Goal: Task Accomplishment & Management: Manage account settings

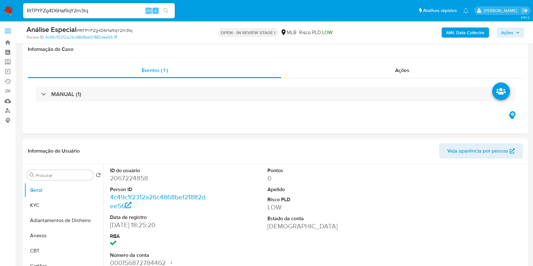
select select "10"
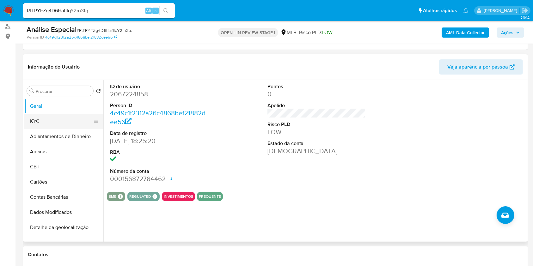
click at [71, 121] on button "KYC" at bounding box center [61, 121] width 74 height 15
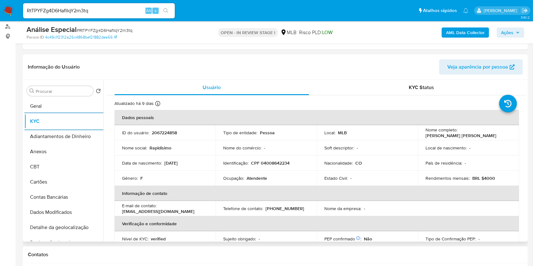
click at [262, 179] on p "Atendente" at bounding box center [257, 179] width 21 height 6
copy p "Atendente"
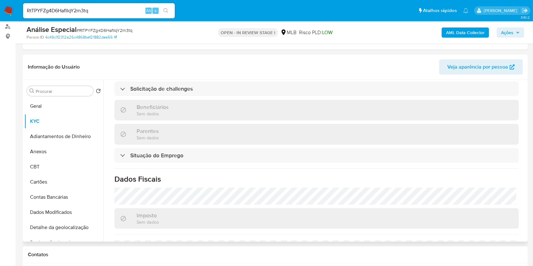
scroll to position [275, 0]
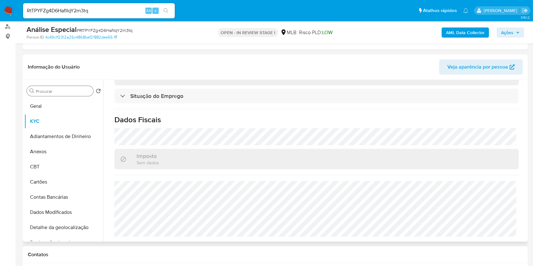
click at [67, 92] on input "Procurar" at bounding box center [63, 92] width 55 height 6
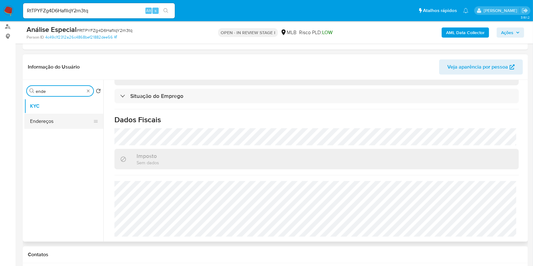
type input "ende"
click at [75, 126] on button "Endereços" at bounding box center [63, 121] width 79 height 15
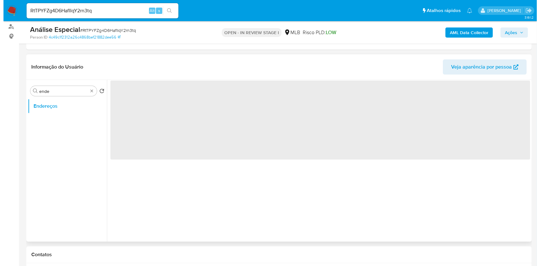
scroll to position [0, 0]
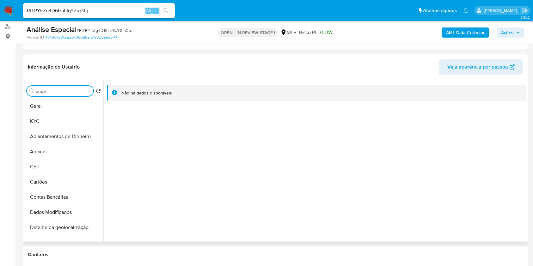
click at [82, 88] on div "Procurar ende" at bounding box center [60, 91] width 66 height 10
click at [67, 94] on div "Procurar ende" at bounding box center [60, 91] width 66 height 10
click at [61, 89] on input "ende" at bounding box center [63, 92] width 55 height 6
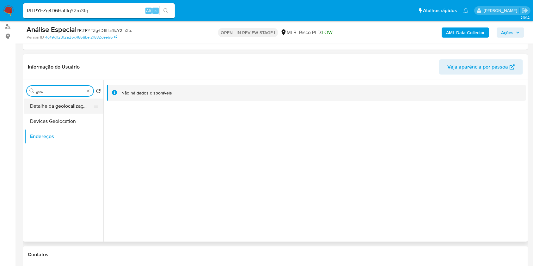
type input "geo"
click at [62, 104] on button "Detalhe da geolocalização" at bounding box center [61, 106] width 74 height 15
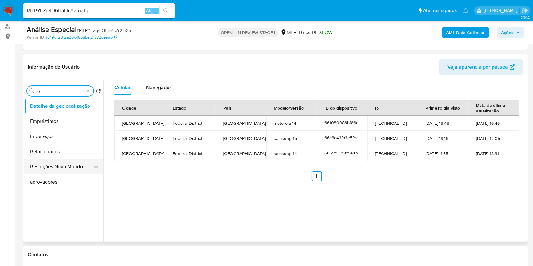
type input "re"
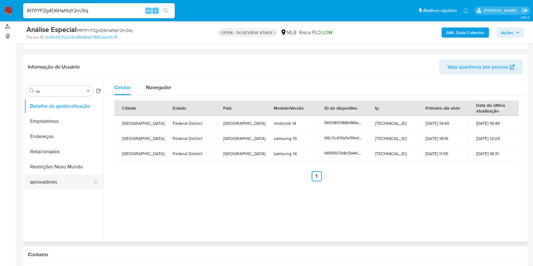
click at [79, 165] on button "Restrições Novo Mundo" at bounding box center [63, 166] width 79 height 15
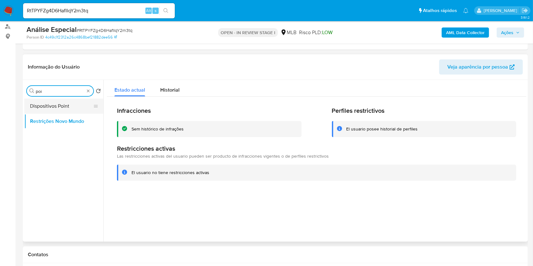
type input "poi"
click at [77, 102] on button "Dispositivos Point" at bounding box center [61, 106] width 74 height 15
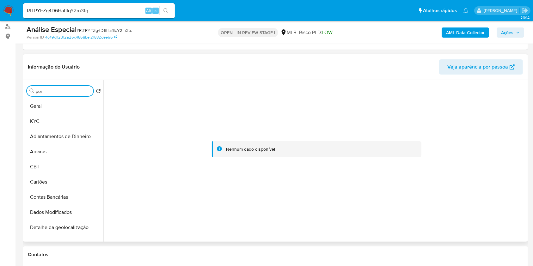
click at [83, 93] on input "poi" at bounding box center [63, 92] width 55 height 6
click at [79, 89] on input "Procurar" at bounding box center [63, 92] width 55 height 6
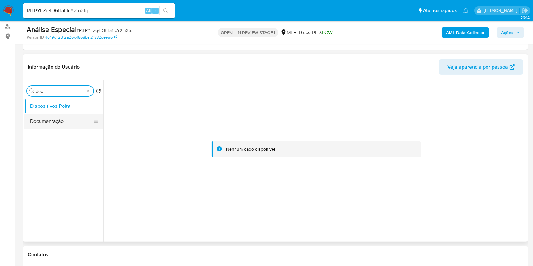
type input "doc"
click at [53, 125] on button "Documentação" at bounding box center [63, 121] width 79 height 15
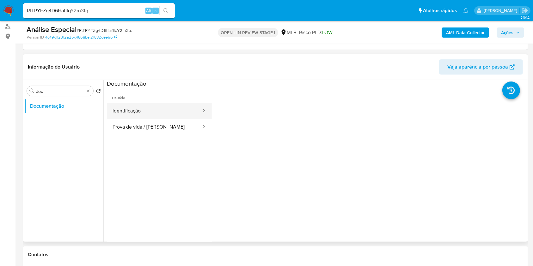
click at [168, 113] on button "Identificação" at bounding box center [154, 111] width 95 height 16
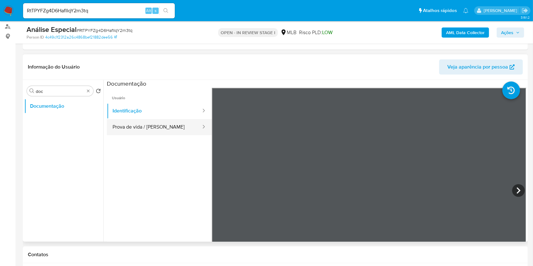
drag, startPoint x: 171, startPoint y: 126, endPoint x: 203, endPoint y: 131, distance: 32.1
click at [171, 127] on button "Prova de vida / Selfie" at bounding box center [154, 127] width 95 height 16
click at [444, 38] on div "AML Data Collector Ações" at bounding box center [442, 32] width 164 height 15
click at [448, 34] on b "AML Data Collector" at bounding box center [465, 33] width 39 height 10
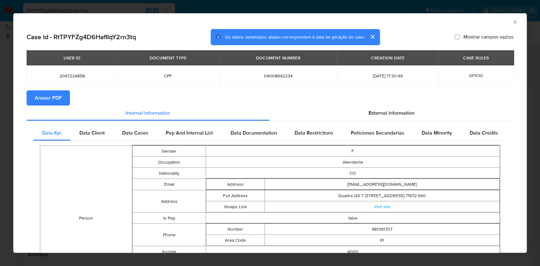
click at [67, 102] on button "Anexar PDF" at bounding box center [48, 97] width 43 height 15
drag, startPoint x: 512, startPoint y: 22, endPoint x: 507, endPoint y: 24, distance: 5.1
click at [511, 22] on div "AML Data Collector" at bounding box center [269, 21] width 513 height 16
drag, startPoint x: 507, startPoint y: 24, endPoint x: 504, endPoint y: 25, distance: 3.7
click at [512, 24] on icon "Fechar a janela" at bounding box center [515, 22] width 6 height 6
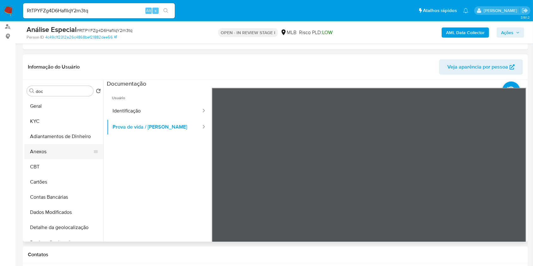
click at [60, 145] on button "Anexos" at bounding box center [61, 151] width 74 height 15
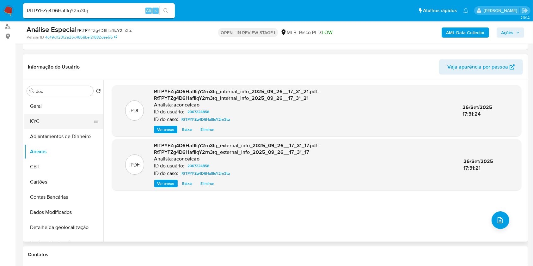
click at [65, 116] on button "KYC" at bounding box center [61, 121] width 74 height 15
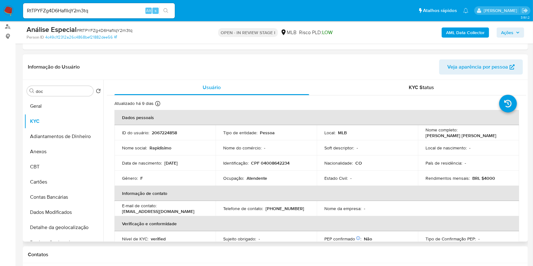
click at [277, 163] on p "CPF 04008642234" at bounding box center [270, 163] width 39 height 6
copy p "04008642234"
click at [255, 179] on p "Atendente" at bounding box center [257, 179] width 21 height 6
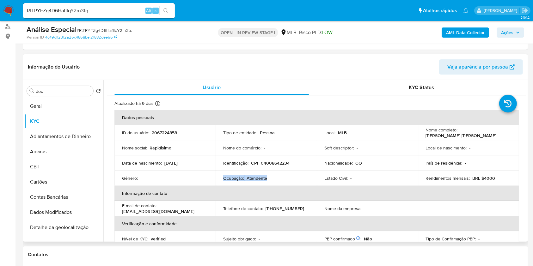
click at [255, 179] on p "Atendente" at bounding box center [257, 179] width 21 height 6
copy div "Ocupação : Atendente"
drag, startPoint x: 70, startPoint y: 150, endPoint x: 78, endPoint y: 150, distance: 7.6
click at [70, 150] on button "Anexos" at bounding box center [61, 151] width 74 height 15
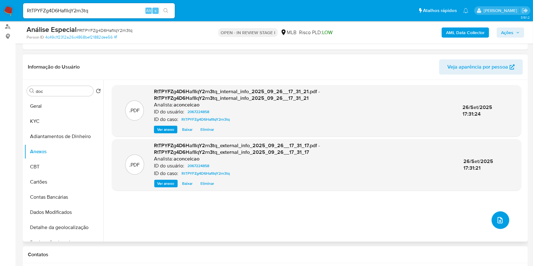
click at [496, 227] on button "upload-file" at bounding box center [501, 221] width 18 height 18
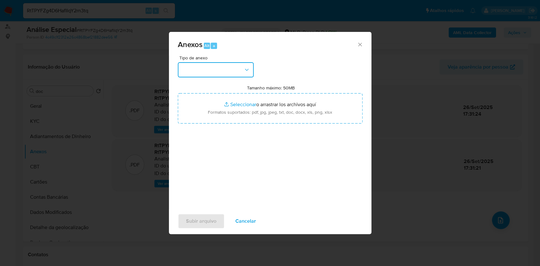
click at [234, 70] on button "button" at bounding box center [216, 69] width 76 height 15
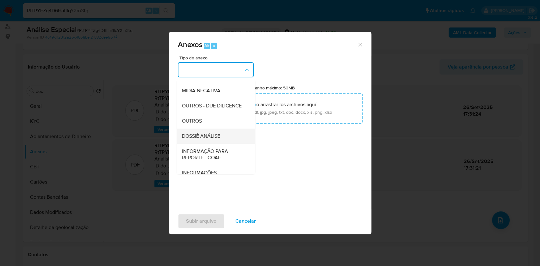
scroll to position [97, 0]
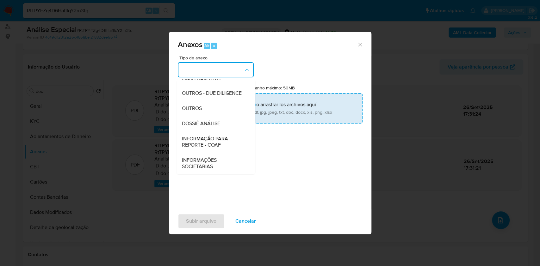
click at [208, 108] on div "OUTROS" at bounding box center [214, 108] width 65 height 15
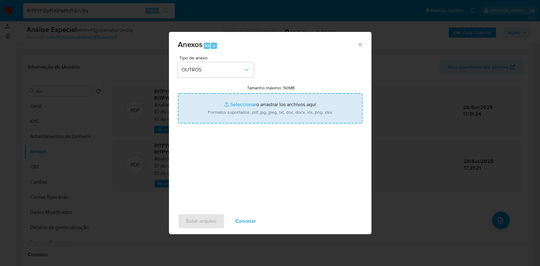
type input "C:\fakepath\SAR - XXXXX - CPF 04008642234 - NELLY CAROLINA ORJUELA FAJARDO.pdf"
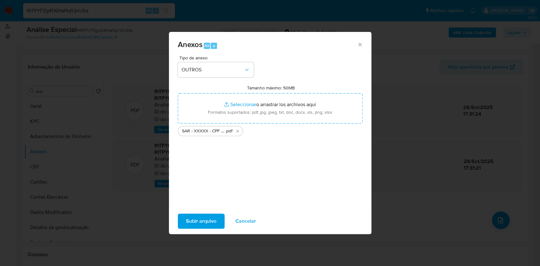
click at [209, 222] on span "Subir arquivo" at bounding box center [201, 221] width 30 height 14
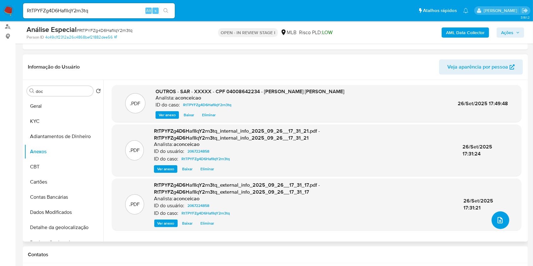
click at [497, 222] on icon "upload-file" at bounding box center [501, 221] width 8 height 8
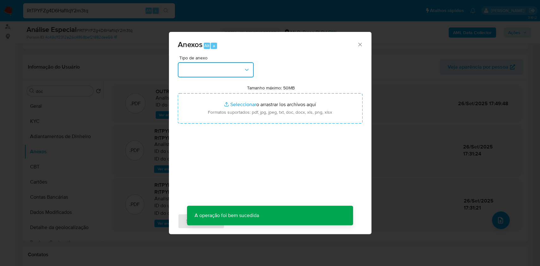
drag, startPoint x: 196, startPoint y: 71, endPoint x: 196, endPoint y: 76, distance: 5.1
click at [196, 71] on button "button" at bounding box center [216, 69] width 76 height 15
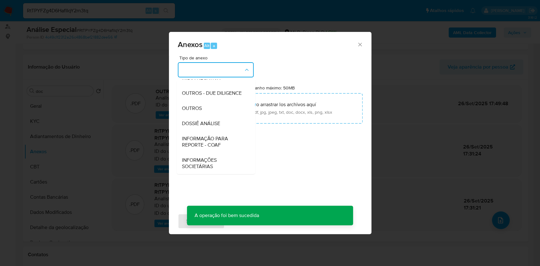
drag, startPoint x: 208, startPoint y: 104, endPoint x: 274, endPoint y: 80, distance: 70.1
click at [208, 105] on div "OUTROS" at bounding box center [214, 108] width 65 height 15
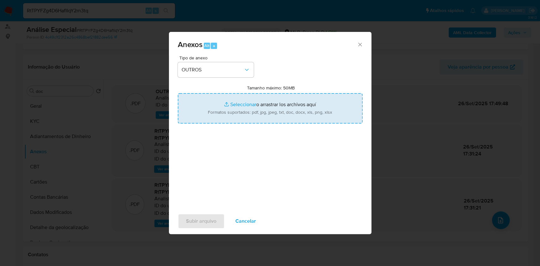
type input "C:\fakepath\Mulan 2067224858_2025_09_25_08_54_12.pdf"
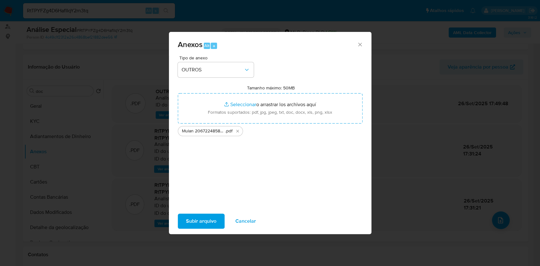
click at [209, 216] on span "Subir arquivo" at bounding box center [201, 221] width 30 height 14
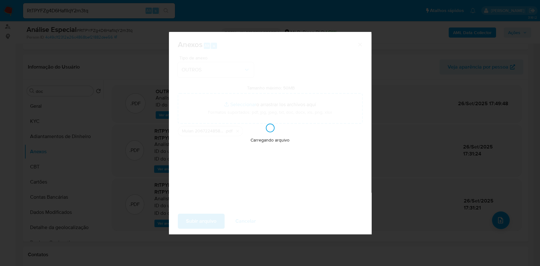
click at [422, 139] on div "Anexos Alt a Tipo de anexo OUTROS Tamanho máximo: 50MB Seleccionar archivos Sel…" at bounding box center [270, 133] width 540 height 266
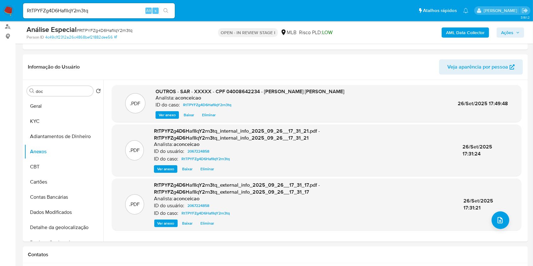
drag, startPoint x: 509, startPoint y: 32, endPoint x: 496, endPoint y: 37, distance: 13.7
click at [508, 32] on span "Ações" at bounding box center [507, 33] width 12 height 10
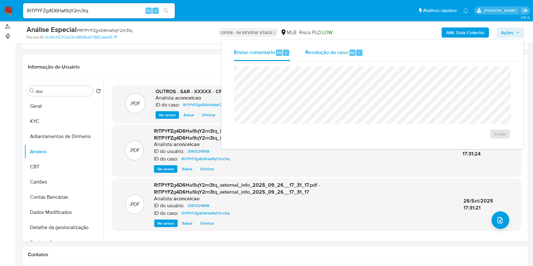
drag, startPoint x: 327, startPoint y: 45, endPoint x: 327, endPoint y: 49, distance: 4.4
click at [327, 45] on div "Resolução do caso Alt r" at bounding box center [335, 53] width 58 height 16
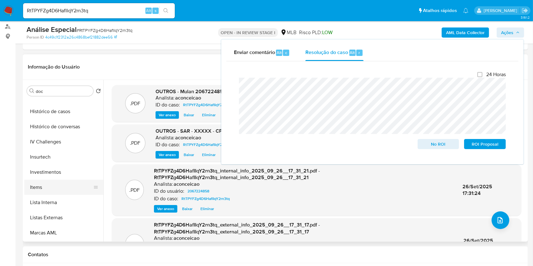
scroll to position [253, 0]
drag, startPoint x: 56, startPoint y: 202, endPoint x: 59, endPoint y: 203, distance: 3.3
click at [56, 202] on button "Lista Interna" at bounding box center [61, 202] width 74 height 15
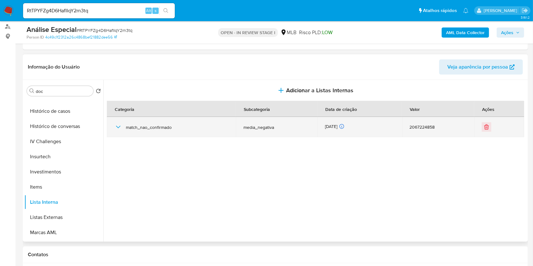
click at [131, 127] on span "match_nao_confirmado" at bounding box center [177, 128] width 103 height 6
click at [111, 124] on td "match_nao_confirmado" at bounding box center [171, 127] width 129 height 20
drag, startPoint x: 116, startPoint y: 125, endPoint x: 122, endPoint y: 128, distance: 7.4
click at [116, 125] on icon "button" at bounding box center [119, 127] width 8 height 8
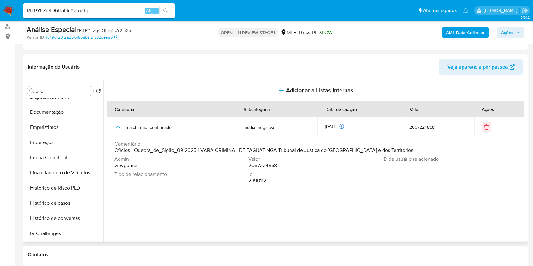
scroll to position [42, 0]
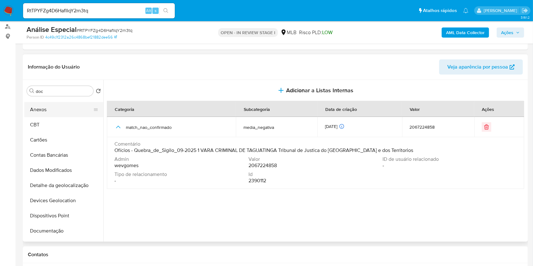
drag, startPoint x: 53, startPoint y: 109, endPoint x: 57, endPoint y: 111, distance: 4.6
click at [53, 110] on button "Anexos" at bounding box center [61, 109] width 74 height 15
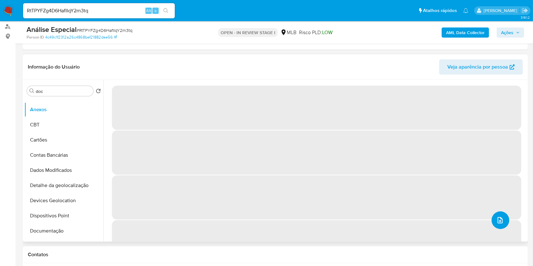
click at [499, 215] on button "upload-file" at bounding box center [501, 221] width 18 height 18
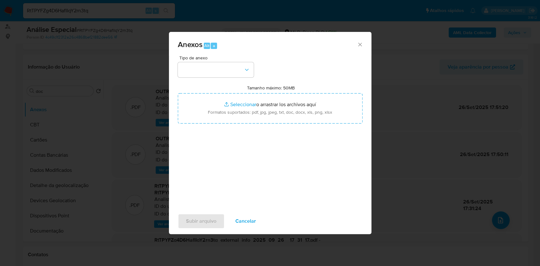
click at [510, 34] on div "Anexos Alt a Tipo de anexo Tamanho máximo: 50MB Seleccionar archivos Selecciona…" at bounding box center [270, 133] width 540 height 266
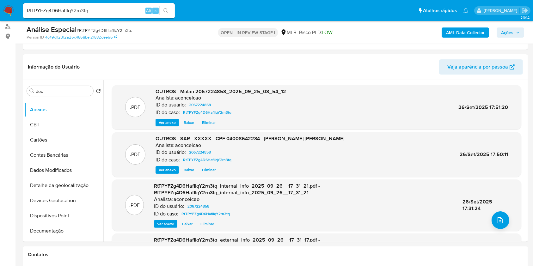
drag, startPoint x: 511, startPoint y: 34, endPoint x: 508, endPoint y: 37, distance: 3.8
click at [511, 34] on span "Ações" at bounding box center [507, 33] width 12 height 10
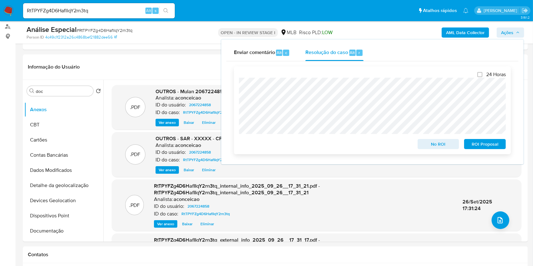
drag, startPoint x: 482, startPoint y: 148, endPoint x: 509, endPoint y: 140, distance: 27.2
click at [483, 148] on span "ROI Proposal" at bounding box center [485, 144] width 33 height 9
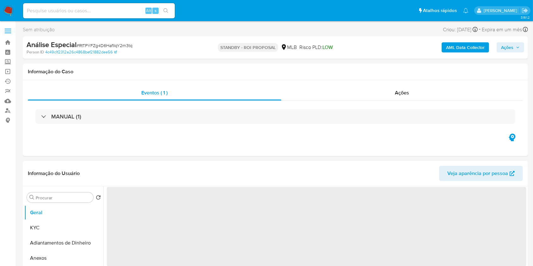
select select "10"
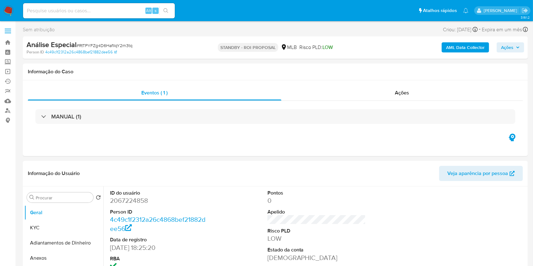
click at [121, 5] on div "Alt s" at bounding box center [99, 10] width 152 height 15
click at [121, 6] on div "Alt s" at bounding box center [99, 10] width 152 height 15
click at [115, 13] on input at bounding box center [99, 11] width 152 height 8
drag, startPoint x: 137, startPoint y: 9, endPoint x: 133, endPoint y: 11, distance: 4.7
click at [137, 9] on input at bounding box center [99, 11] width 152 height 8
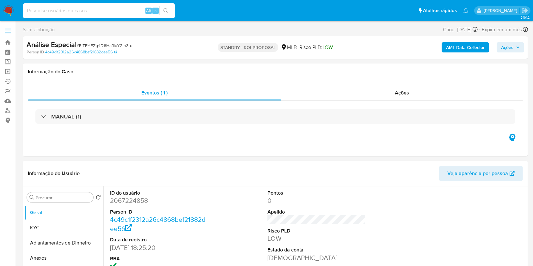
click at [127, 11] on input at bounding box center [99, 11] width 152 height 8
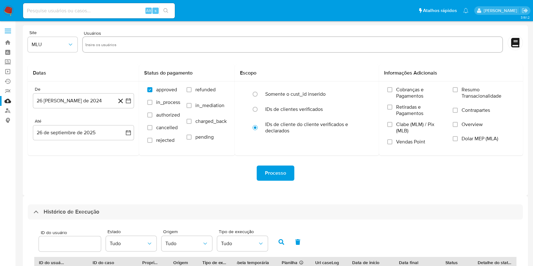
select select "10"
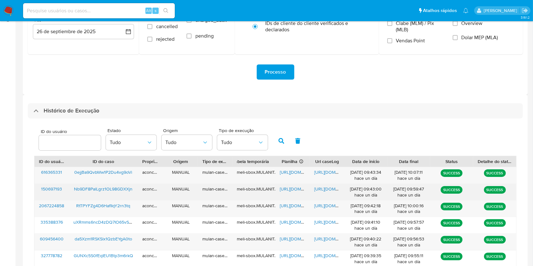
click at [291, 193] on div "https://docs.google.com/spreadsheets/d/1KKpNIPCcaxqk8ASkkrcAeVcE6hKg4tjWv4TESqR…" at bounding box center [293, 192] width 34 height 16
click at [294, 189] on span "https://docs.google.com/spreadsheets/d/1KKpNIPCcaxqk8ASkkrcAeVcE6hKg4tjWv4TESqR…" at bounding box center [302, 189] width 44 height 6
click at [327, 190] on span "https://docs.google.com/document/d/1e_gtZqc4NaPu5mZ4HGUAPaI026QNQFVd1ZoMX3U1lxg…" at bounding box center [336, 189] width 44 height 6
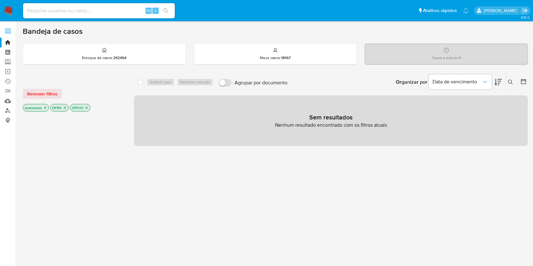
drag, startPoint x: 511, startPoint y: 78, endPoint x: 504, endPoint y: 83, distance: 8.5
click at [511, 78] on button at bounding box center [511, 82] width 10 height 8
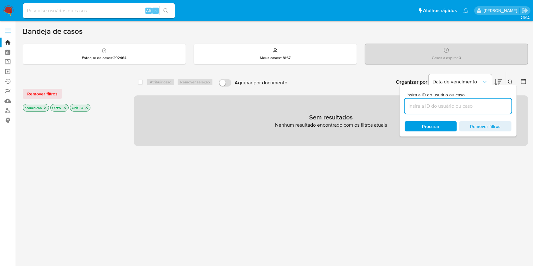
click at [483, 103] on input at bounding box center [458, 106] width 107 height 8
type input "Nb9DF8PalLgrz1OL98GDXXjn"
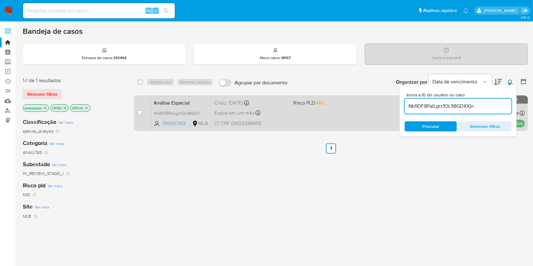
click at [375, 117] on div "Análise Especial Nb9DF8PalLgrz1OL98GDXXjn 150697193 MLB Risco PLD: MID Criou: 1…" at bounding box center [338, 113] width 374 height 32
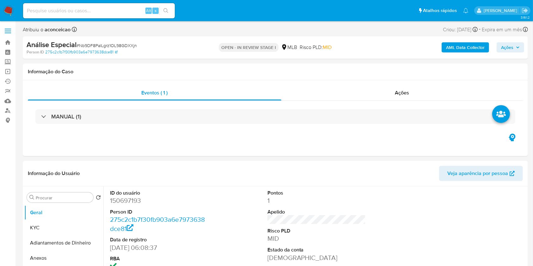
select select "10"
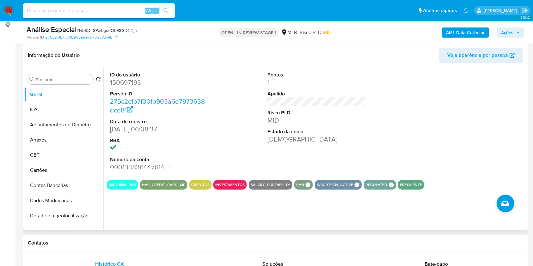
scroll to position [84, 0]
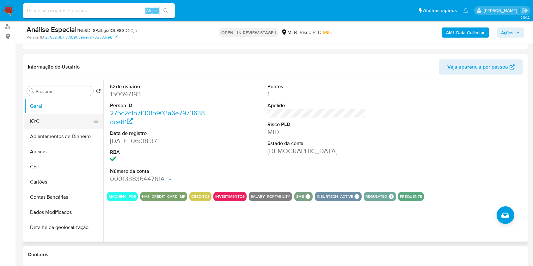
click at [46, 124] on button "KYC" at bounding box center [61, 121] width 74 height 15
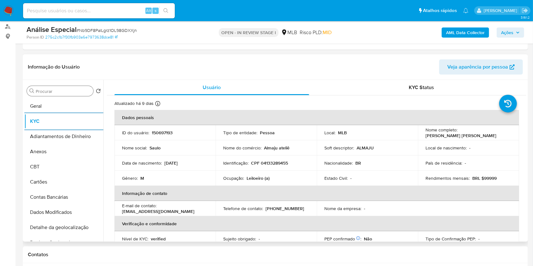
click at [75, 94] on div "Procurar" at bounding box center [60, 91] width 66 height 10
click at [72, 92] on input "Procurar" at bounding box center [63, 92] width 55 height 6
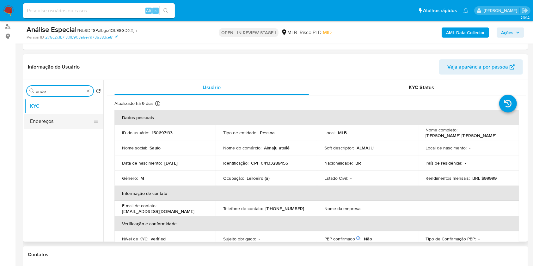
type input "ende"
click at [62, 125] on button "Endereços" at bounding box center [61, 121] width 74 height 15
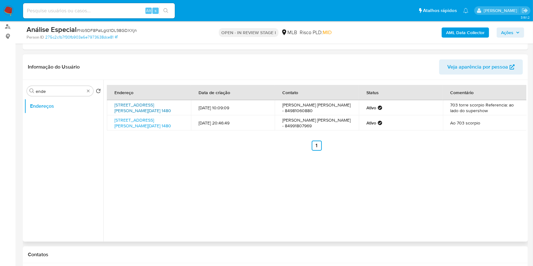
click at [144, 108] on link "Avenida Amintas Barros 1480, Natal, Rio Grande Do Norte, 59062195, Brasil 1480" at bounding box center [143, 108] width 57 height 12
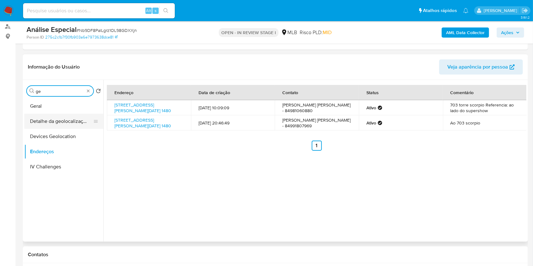
type input "ge"
click at [75, 118] on button "Detalhe da geolocalização" at bounding box center [61, 121] width 74 height 15
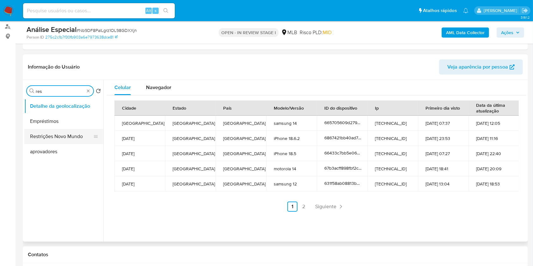
type input "res"
click at [73, 139] on button "Restrições Novo Mundo" at bounding box center [61, 136] width 74 height 15
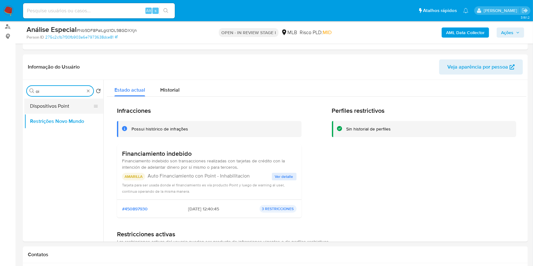
type input "oi"
click at [85, 103] on button "Dispositivos Point" at bounding box center [61, 106] width 74 height 15
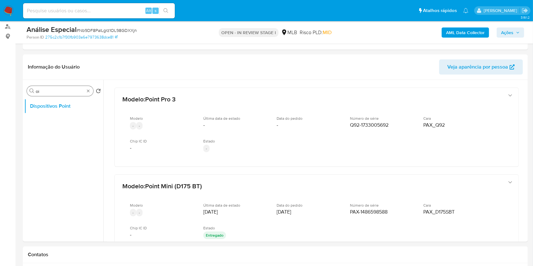
click at [86, 87] on div "Procurar oi" at bounding box center [60, 91] width 66 height 10
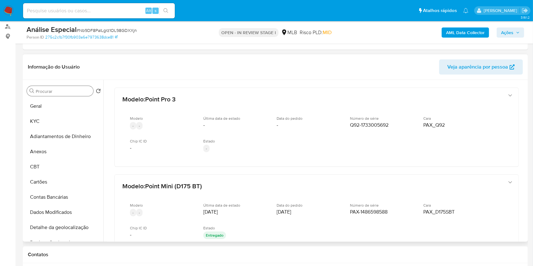
click at [76, 92] on input "Procurar" at bounding box center [63, 92] width 55 height 6
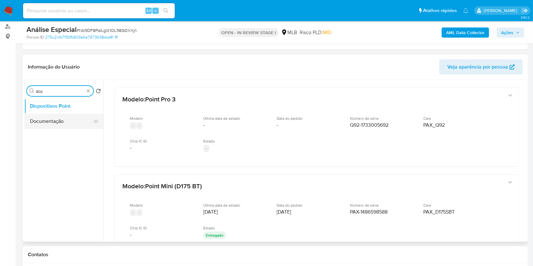
type input "doc"
click at [74, 115] on button "Documentação" at bounding box center [63, 121] width 79 height 15
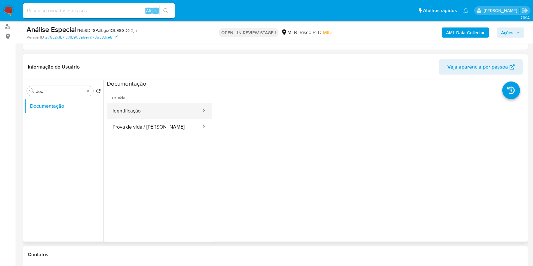
click at [149, 111] on button "Identificação" at bounding box center [154, 111] width 95 height 16
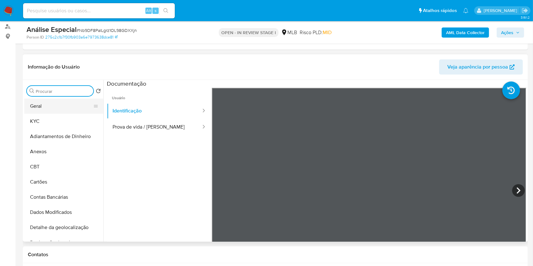
drag, startPoint x: 87, startPoint y: 89, endPoint x: 85, endPoint y: 110, distance: 20.7
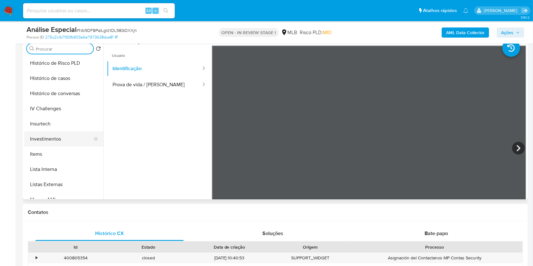
scroll to position [328, 0]
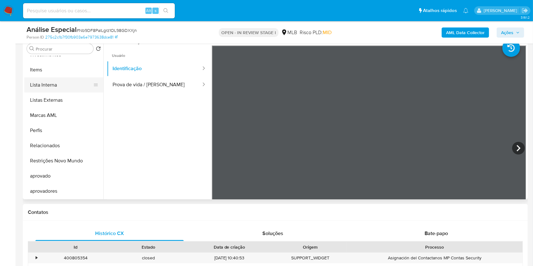
click at [62, 89] on button "Lista Interna" at bounding box center [61, 85] width 74 height 15
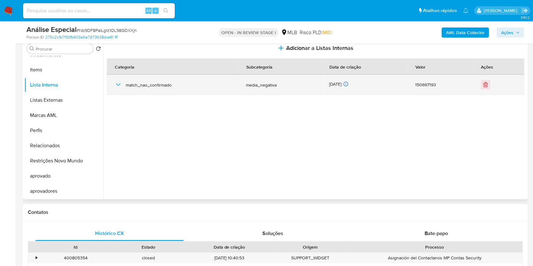
click at [142, 84] on span "match_nao_confirmado" at bounding box center [178, 85] width 105 height 6
click at [125, 87] on div "match_nao_confirmado" at bounding box center [173, 85] width 116 height 20
click at [122, 85] on div "match_nao_confirmado" at bounding box center [173, 85] width 116 height 20
click at [120, 84] on icon "button" at bounding box center [118, 85] width 4 height 3
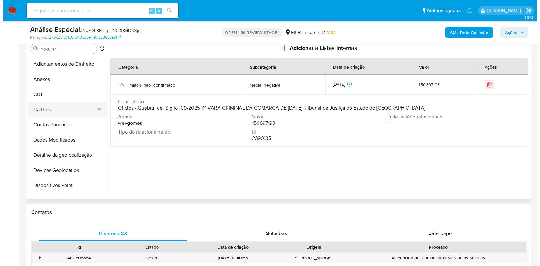
scroll to position [0, 0]
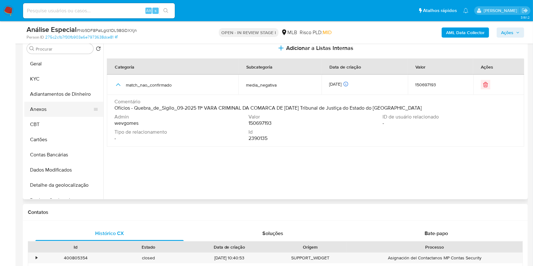
click at [53, 116] on button "Anexos" at bounding box center [61, 109] width 74 height 15
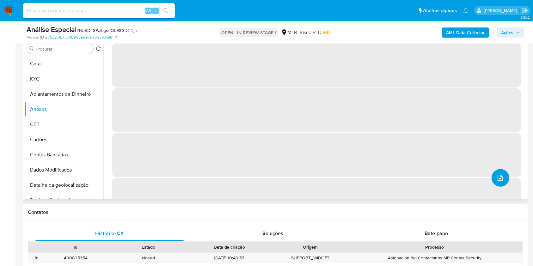
click at [499, 180] on icon "upload-file" at bounding box center [501, 178] width 8 height 8
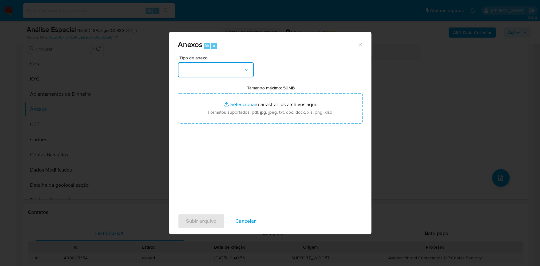
click at [205, 75] on button "button" at bounding box center [216, 69] width 76 height 15
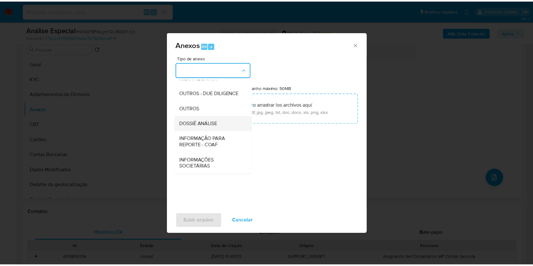
scroll to position [97, 0]
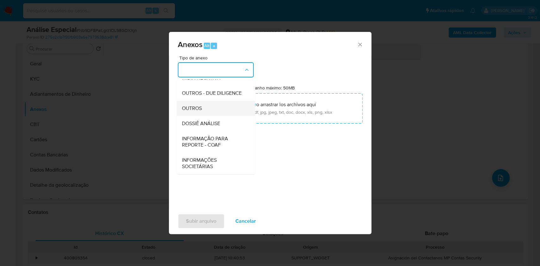
click at [217, 112] on div "OUTROS" at bounding box center [214, 108] width 65 height 15
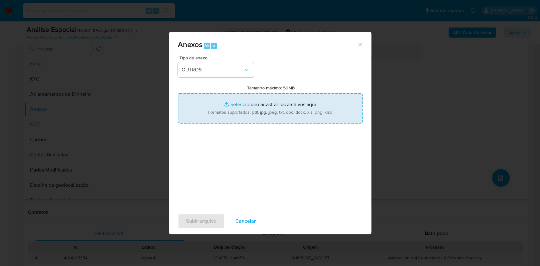
type input "C:\fakepath\Mulan 150697193_Saulo Barbosa Catao Segundo 2025_09_25_08_54_34.pdf"
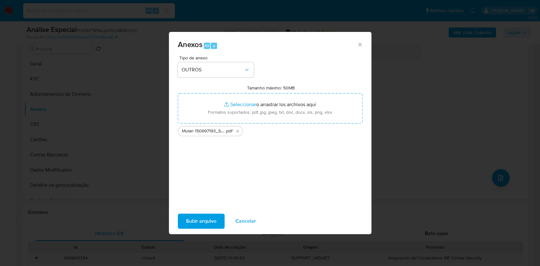
click at [203, 218] on span "Subir arquivo" at bounding box center [201, 221] width 30 height 14
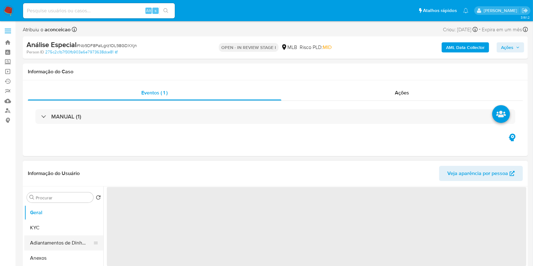
select select "10"
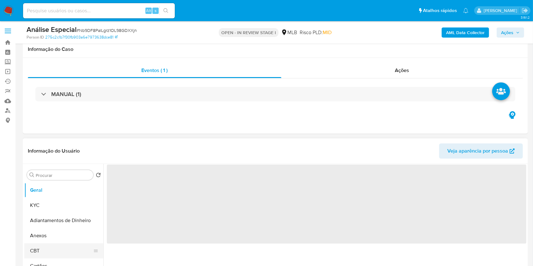
scroll to position [42, 0]
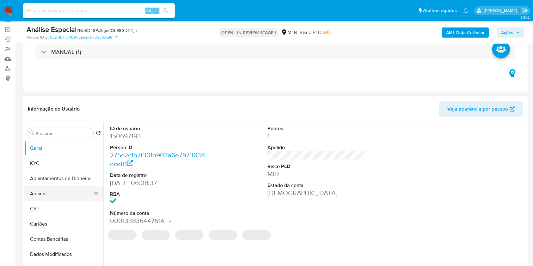
click at [56, 196] on button "Anexos" at bounding box center [61, 193] width 74 height 15
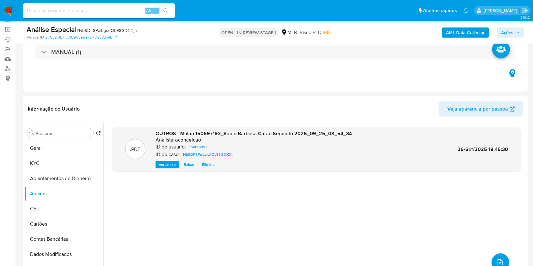
click at [480, 36] on b "AML Data Collector" at bounding box center [465, 33] width 39 height 10
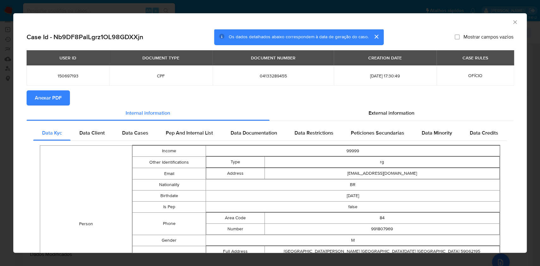
click at [58, 102] on span "Anexar PDF" at bounding box center [48, 98] width 27 height 14
click at [512, 24] on icon "Fechar a janela" at bounding box center [515, 22] width 6 height 6
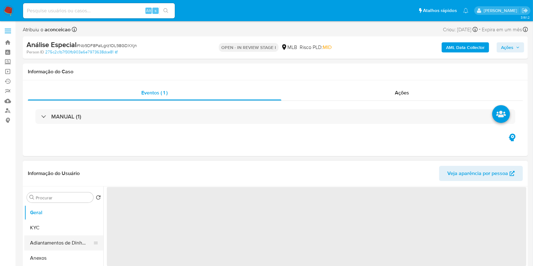
select select "10"
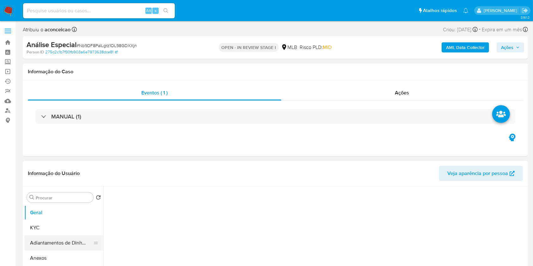
click at [57, 250] on button "Adiantamentos de Dinheiro" at bounding box center [61, 243] width 74 height 15
click at [58, 252] on button "Anexos" at bounding box center [61, 258] width 74 height 15
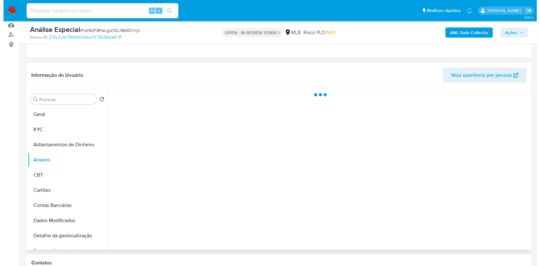
scroll to position [84, 0]
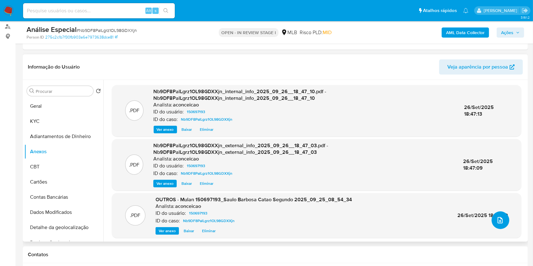
click at [501, 217] on span "upload-file" at bounding box center [501, 221] width 8 height 8
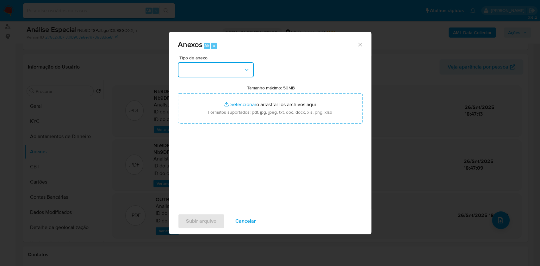
click at [226, 66] on button "button" at bounding box center [216, 69] width 76 height 15
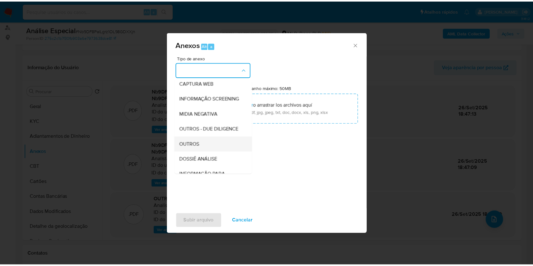
scroll to position [97, 0]
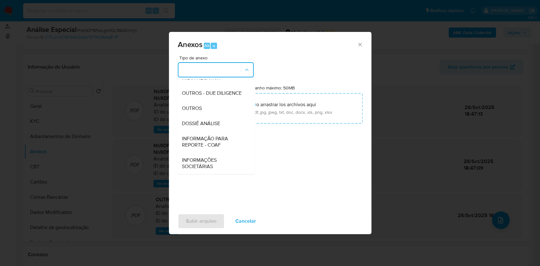
drag, startPoint x: 210, startPoint y: 107, endPoint x: 438, endPoint y: 37, distance: 239.0
click at [211, 107] on div "OUTROS" at bounding box center [214, 108] width 65 height 15
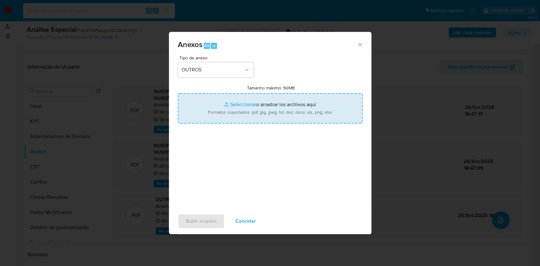
type input "C:\fakepath\SAR - XXXX - CPF 04133289455 - [PERSON_NAME].pdf"
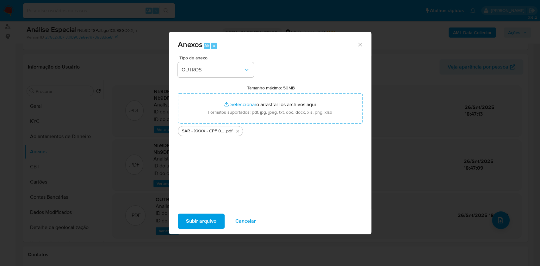
click at [205, 220] on span "Subir arquivo" at bounding box center [201, 221] width 30 height 14
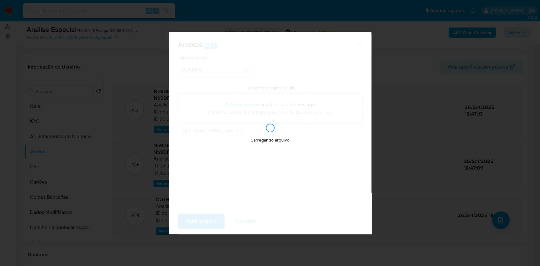
click at [449, 122] on div "Anexos Alt a Tipo de anexo OUTROS Tamanho máximo: 50MB Seleccionar archivos Sel…" at bounding box center [270, 133] width 540 height 266
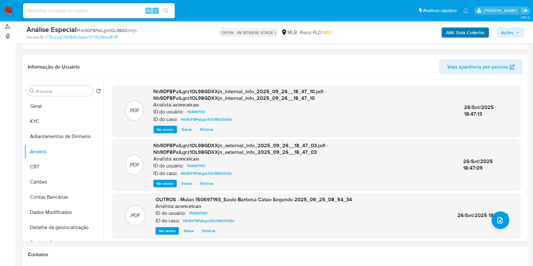
drag, startPoint x: 501, startPoint y: 31, endPoint x: 486, endPoint y: 37, distance: 15.7
click at [499, 32] on button "Ações" at bounding box center [511, 33] width 28 height 10
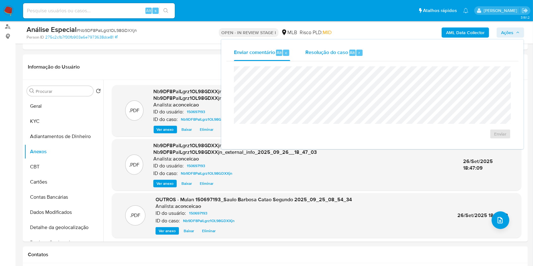
click at [346, 54] on span "Resolução do caso" at bounding box center [327, 52] width 43 height 7
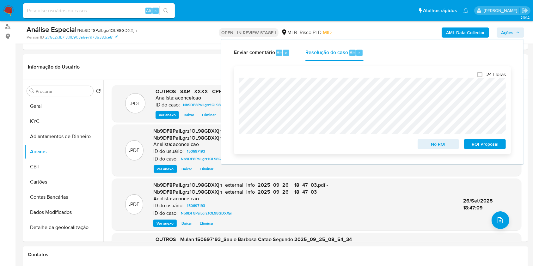
click at [478, 147] on span "ROI Proposal" at bounding box center [485, 144] width 33 height 9
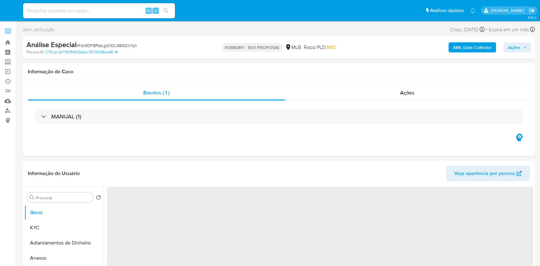
select select "10"
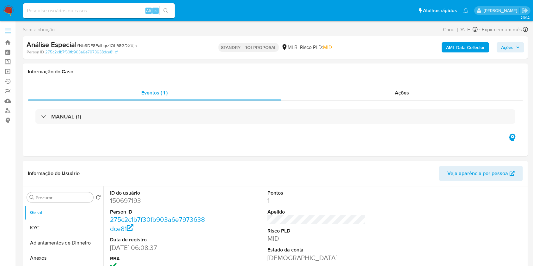
click at [114, 7] on input at bounding box center [99, 11] width 152 height 8
paste input "0ejjBa9QvbWw1P2Du4vg9oVi"
type input "0ejjBa9QvbWw1P2Du4vg9oVi"
click at [166, 11] on icon "search-icon" at bounding box center [166, 10] width 5 height 5
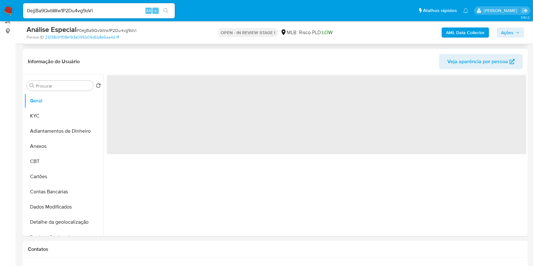
scroll to position [84, 0]
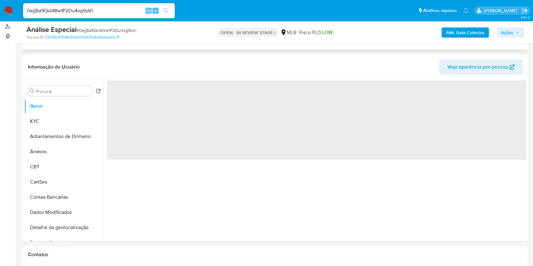
select select "10"
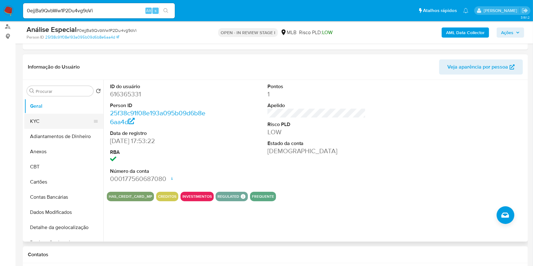
click at [70, 123] on button "KYC" at bounding box center [61, 121] width 74 height 15
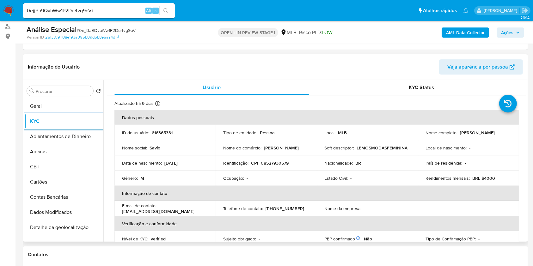
click at [270, 162] on p "CPF 08527930579" at bounding box center [270, 163] width 38 height 6
copy p "08527930579"
click at [68, 91] on input "Procurar" at bounding box center [63, 92] width 55 height 6
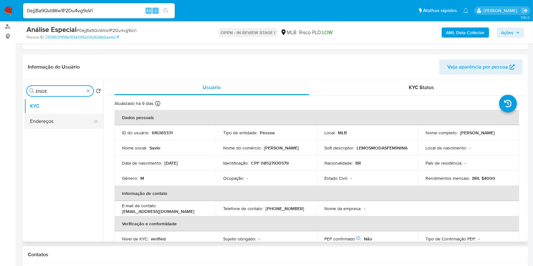
type input "ENDE"
click at [63, 120] on button "Endereços" at bounding box center [61, 121] width 74 height 15
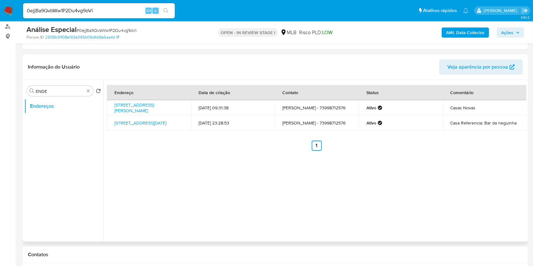
click at [334, 186] on div "Endereço Data de criação Contato Status Comentário Rua Castro Alves 281, Porto …" at bounding box center [314, 161] width 423 height 162
click at [341, 183] on div "Endereço Data de criação Contato Status Comentário Rua Castro Alves 281, Porto …" at bounding box center [314, 161] width 423 height 162
click at [154, 106] on link "Rua Castro Alves 281, Porto Seguro, Bahia, 45810000, Brasil 281" at bounding box center [135, 108] width 40 height 12
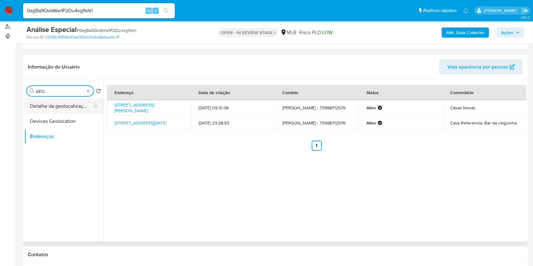
type input "GEO"
click at [80, 105] on button "Detalhe da geolocalização" at bounding box center [61, 106] width 74 height 15
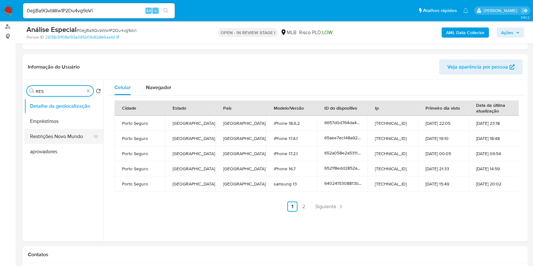
type input "RES"
click at [61, 138] on button "Restrições Novo Mundo" at bounding box center [63, 136] width 79 height 15
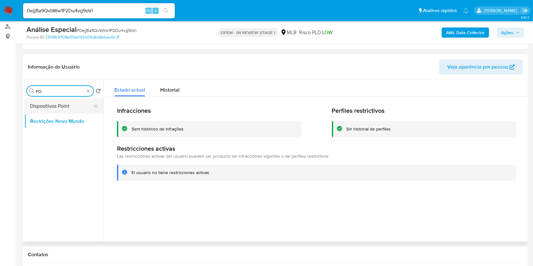
type input "PO"
click at [76, 108] on button "Dispositivos Point" at bounding box center [61, 106] width 74 height 15
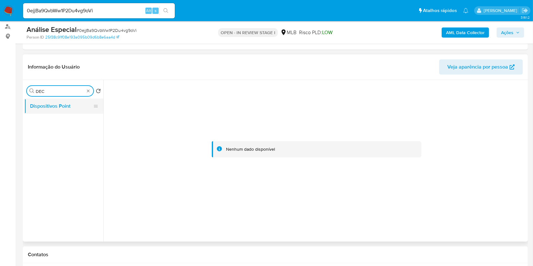
type input "DEC"
click at [76, 107] on button "Dispositivos Point" at bounding box center [61, 106] width 74 height 15
drag, startPoint x: 95, startPoint y: 93, endPoint x: 89, endPoint y: 92, distance: 6.7
click at [95, 93] on search "Procurar DEC Retornar ao pedido padrão" at bounding box center [64, 91] width 74 height 10
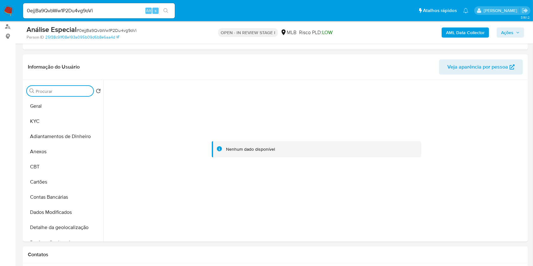
click at [88, 91] on input "Procurar" at bounding box center [63, 92] width 55 height 6
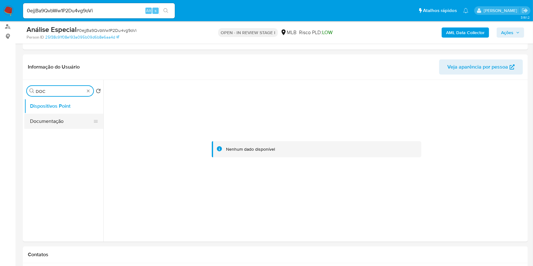
type input "DOC"
click at [69, 123] on button "Documentação" at bounding box center [61, 121] width 74 height 15
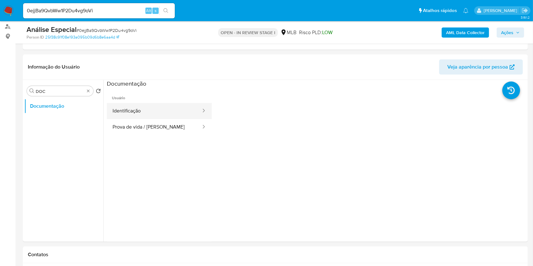
click at [152, 111] on button "Identificação" at bounding box center [154, 111] width 95 height 16
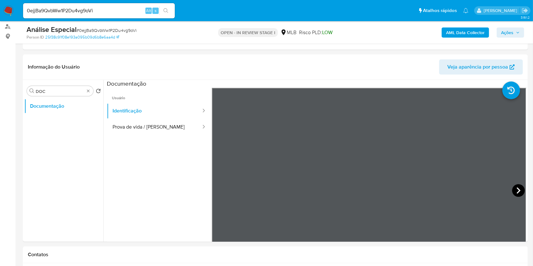
click at [519, 192] on icon at bounding box center [519, 190] width 13 height 13
click at [164, 126] on button "Prova de vida / Selfie" at bounding box center [154, 127] width 95 height 16
click at [446, 32] on button "AML Data Collector" at bounding box center [465, 33] width 47 height 10
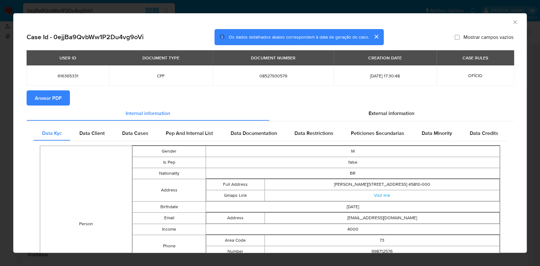
click at [58, 99] on span "Anexar PDF" at bounding box center [48, 98] width 27 height 14
click at [512, 23] on icon "Fechar a janela" at bounding box center [515, 22] width 6 height 6
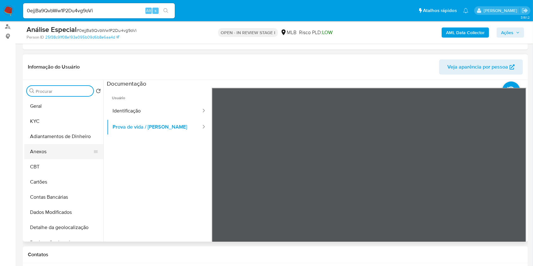
click at [53, 153] on button "Anexos" at bounding box center [61, 151] width 74 height 15
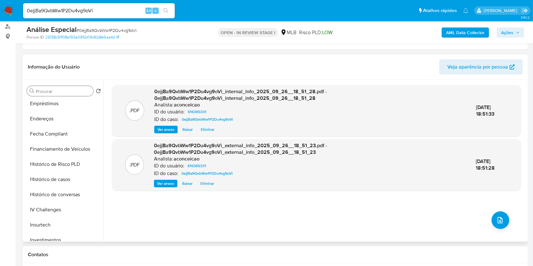
scroll to position [253, 0]
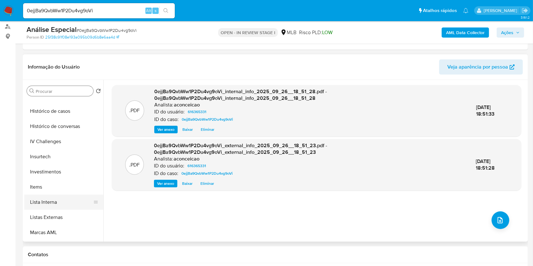
click at [64, 201] on button "Lista Interna" at bounding box center [61, 202] width 74 height 15
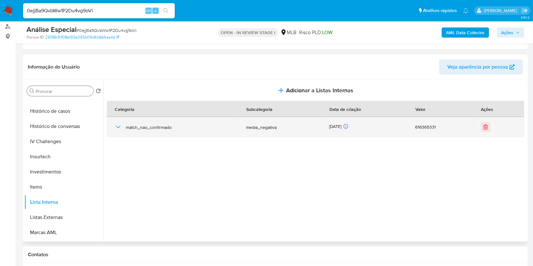
click at [134, 128] on span "match_nao_confirmado" at bounding box center [178, 128] width 105 height 6
click at [124, 126] on div "match_nao_confirmado" at bounding box center [173, 127] width 116 height 20
click at [119, 130] on icon "button" at bounding box center [119, 127] width 8 height 8
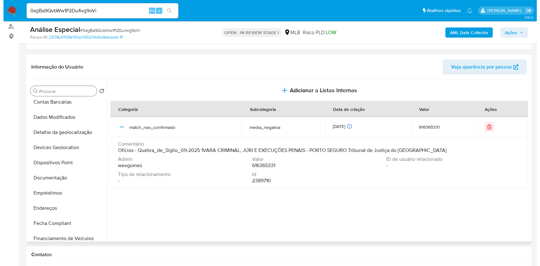
scroll to position [0, 0]
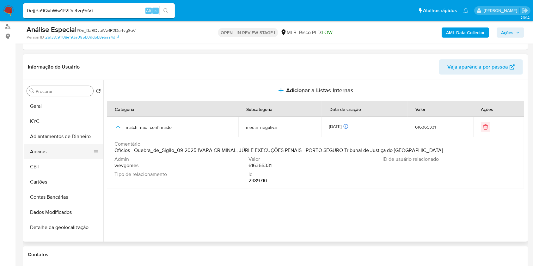
drag, startPoint x: 55, startPoint y: 158, endPoint x: 65, endPoint y: 158, distance: 10.1
click at [56, 158] on button "Anexos" at bounding box center [61, 151] width 74 height 15
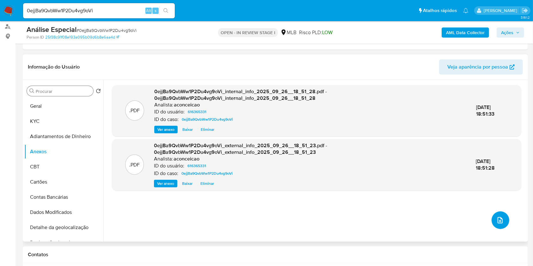
click at [498, 223] on icon "upload-file" at bounding box center [500, 220] width 5 height 6
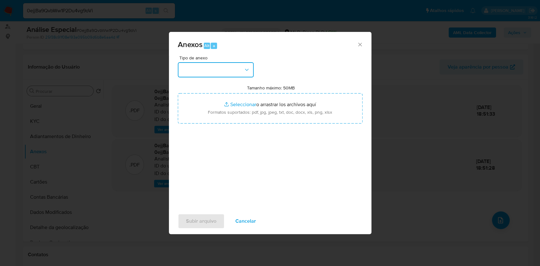
click at [217, 70] on button "button" at bounding box center [216, 69] width 76 height 15
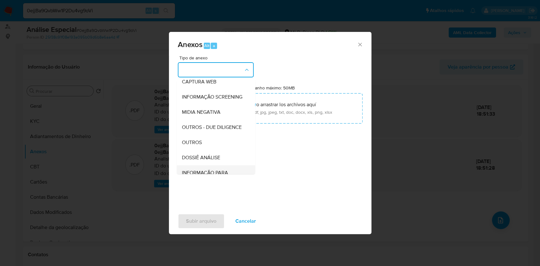
scroll to position [97, 0]
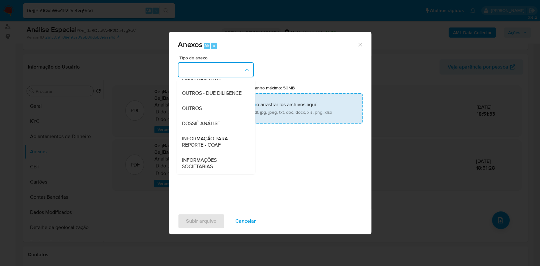
drag, startPoint x: 210, startPoint y: 113, endPoint x: 216, endPoint y: 114, distance: 6.7
click at [210, 113] on div "OUTROS" at bounding box center [214, 108] width 65 height 15
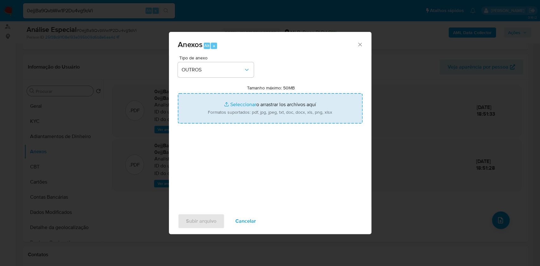
type input "C:\fakepath\Mulan 616365331_Savio Santos Oliveira 2025_09_25_08_55_45.pdf"
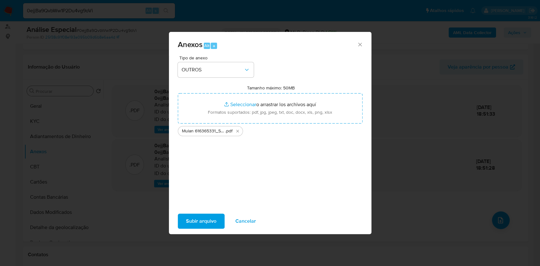
click at [209, 223] on span "Subir arquivo" at bounding box center [201, 221] width 30 height 14
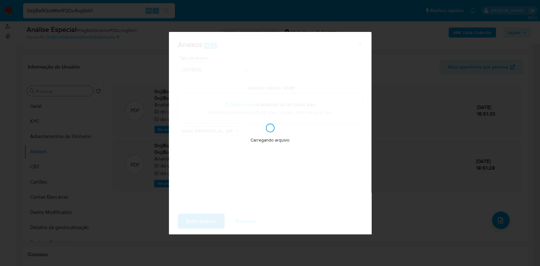
click at [457, 206] on div "Anexos Alt a Tipo de anexo OUTROS Tamanho máximo: 50MB Seleccionar archivos Sel…" at bounding box center [270, 133] width 540 height 266
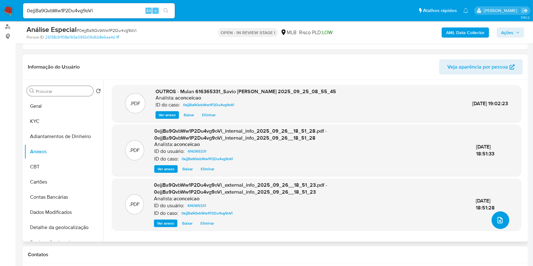
click at [503, 221] on button "upload-file" at bounding box center [501, 221] width 18 height 18
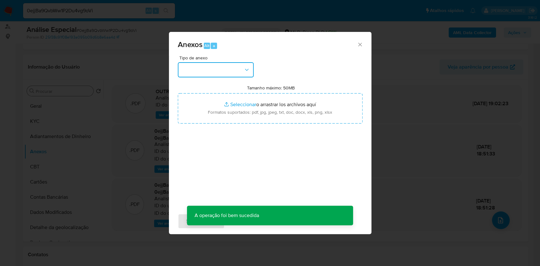
drag, startPoint x: 225, startPoint y: 67, endPoint x: 229, endPoint y: 76, distance: 9.5
click at [228, 72] on button "button" at bounding box center [216, 69] width 76 height 15
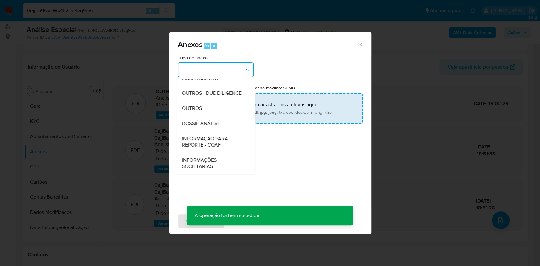
drag, startPoint x: 213, startPoint y: 111, endPoint x: 222, endPoint y: 110, distance: 9.3
click at [213, 113] on div "OUTROS" at bounding box center [214, 108] width 65 height 15
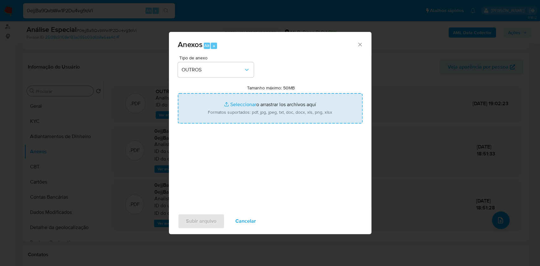
type input "C:\fakepath\SAR - XXXX - CPF 08527930579 - SAVIO SANTOS OLIVEIRA.pdf"
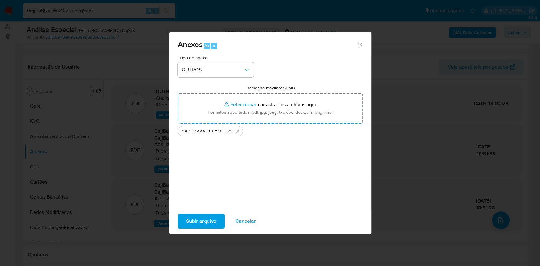
drag, startPoint x: 439, startPoint y: 1, endPoint x: 197, endPoint y: 222, distance: 327.6
click at [197, 222] on span "Subir arquivo" at bounding box center [201, 221] width 30 height 14
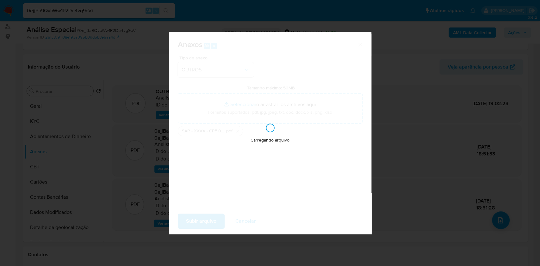
click at [434, 174] on div "Anexos Alt a Tipo de anexo OUTROS Tamanho máximo: 50MB Seleccionar archivos Sel…" at bounding box center [270, 133] width 540 height 266
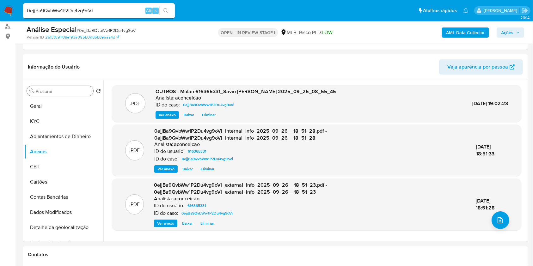
click at [515, 25] on div "Análise Especial # 0ejjBa9QvbWw1P2Du4vg9oVi Person ID 25f38c91f08e193a095b09d6b…" at bounding box center [276, 32] width 506 height 22
drag, startPoint x: 514, startPoint y: 28, endPoint x: 511, endPoint y: 32, distance: 4.9
click at [514, 28] on span "Ações" at bounding box center [510, 32] width 19 height 9
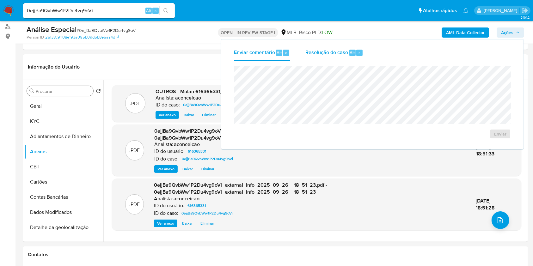
click at [345, 47] on div "Resolução do caso Alt r" at bounding box center [335, 53] width 58 height 16
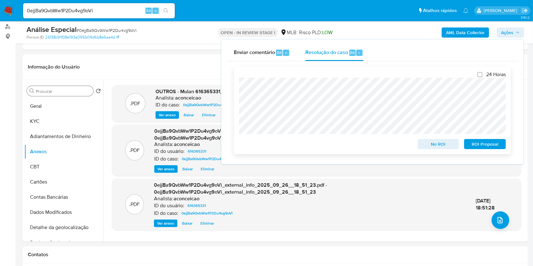
click at [488, 147] on span "ROI Proposal" at bounding box center [485, 144] width 33 height 9
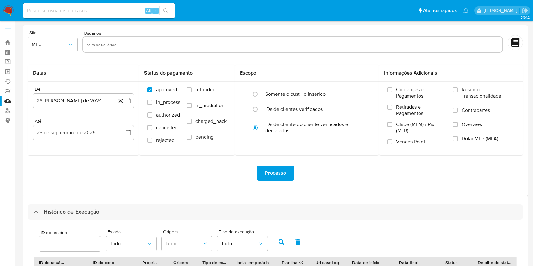
select select "10"
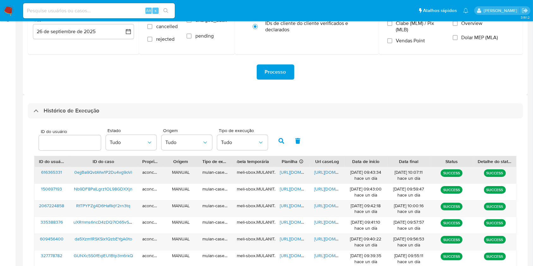
click at [296, 173] on span "[URL][DOMAIN_NAME]" at bounding box center [302, 172] width 44 height 6
click at [328, 177] on div "[URL][DOMAIN_NAME]" at bounding box center [327, 175] width 34 height 16
click at [327, 174] on span "[URL][DOMAIN_NAME]" at bounding box center [336, 172] width 44 height 6
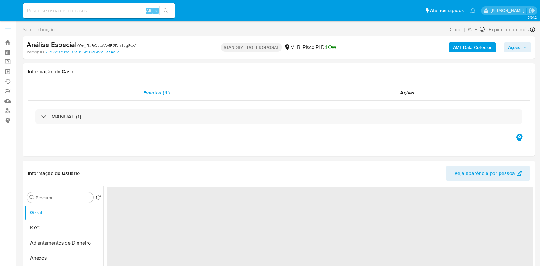
select select "10"
